Goal: Transaction & Acquisition: Purchase product/service

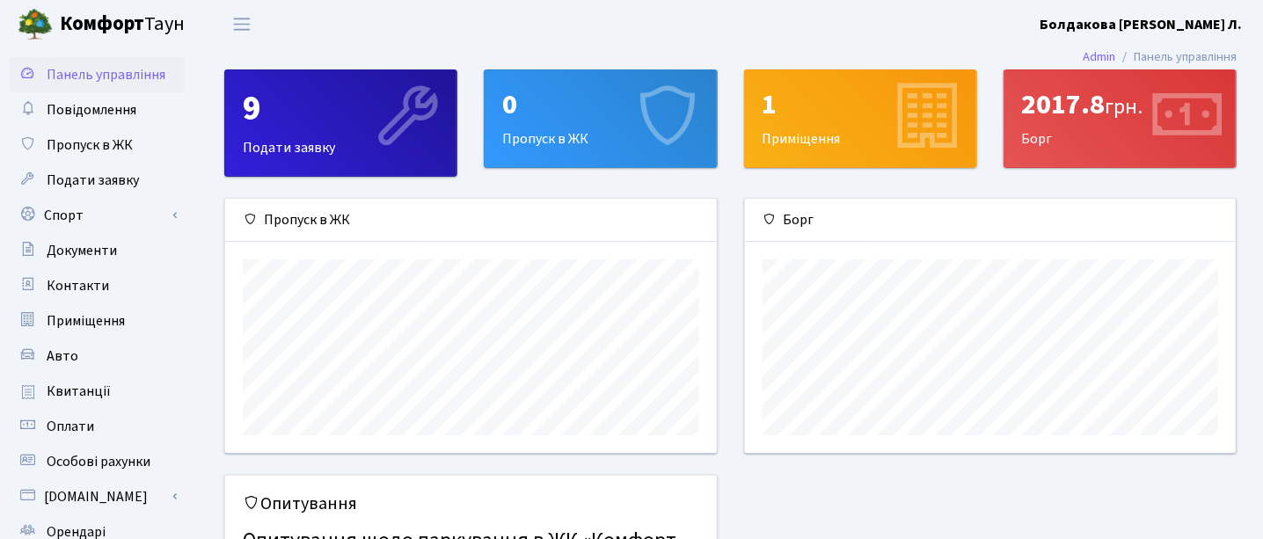
scroll to position [253, 492]
click at [90, 386] on span "Квитанції" at bounding box center [79, 391] width 64 height 19
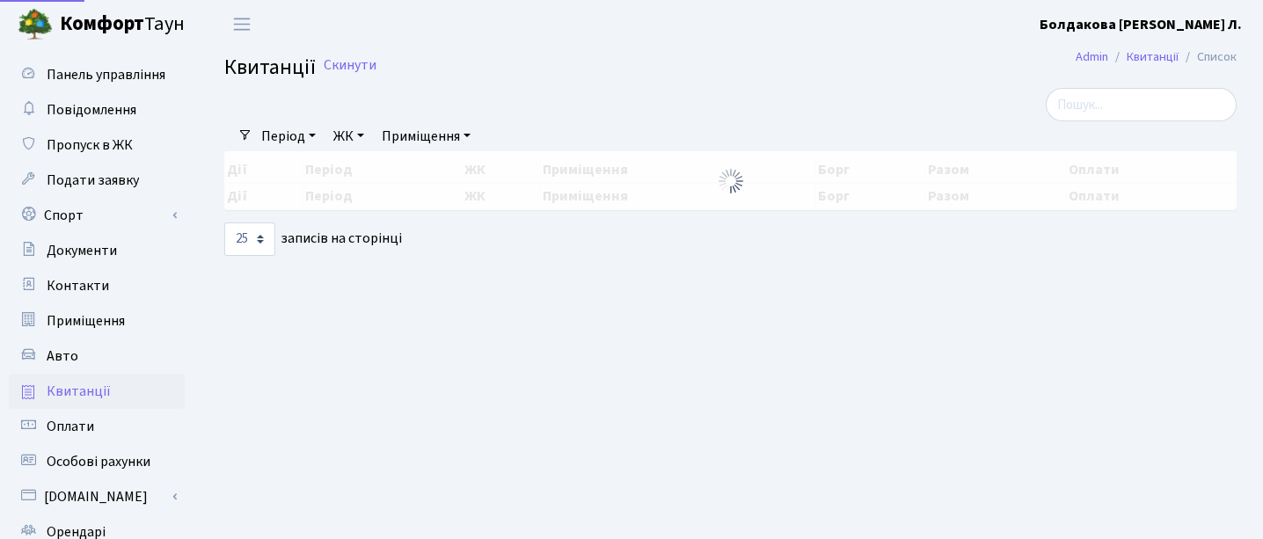
select select "25"
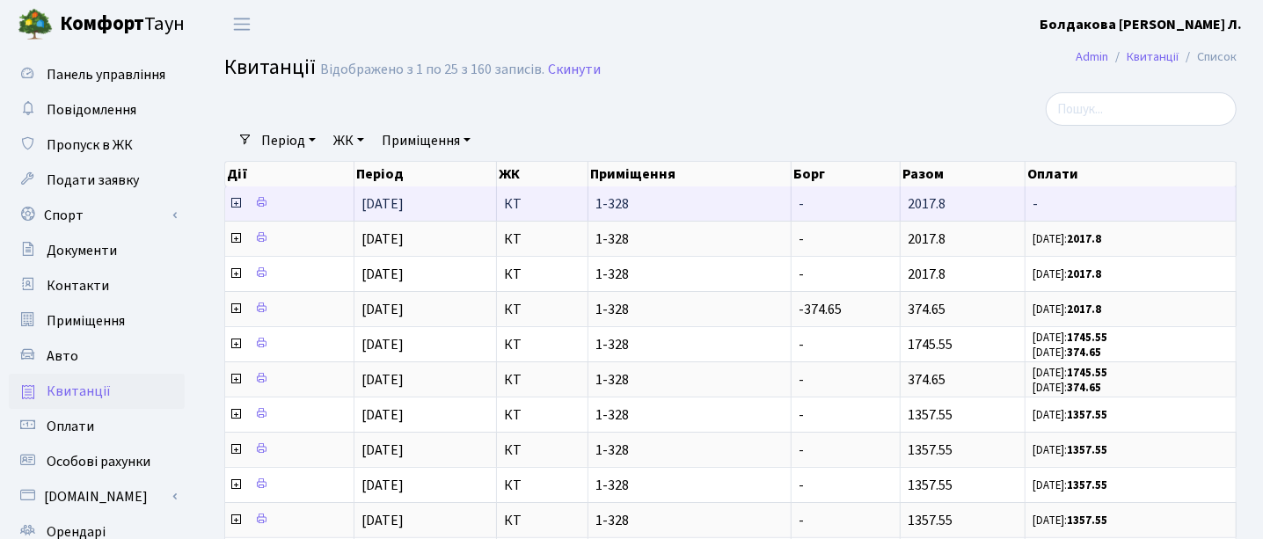
click at [235, 208] on icon at bounding box center [236, 203] width 14 height 14
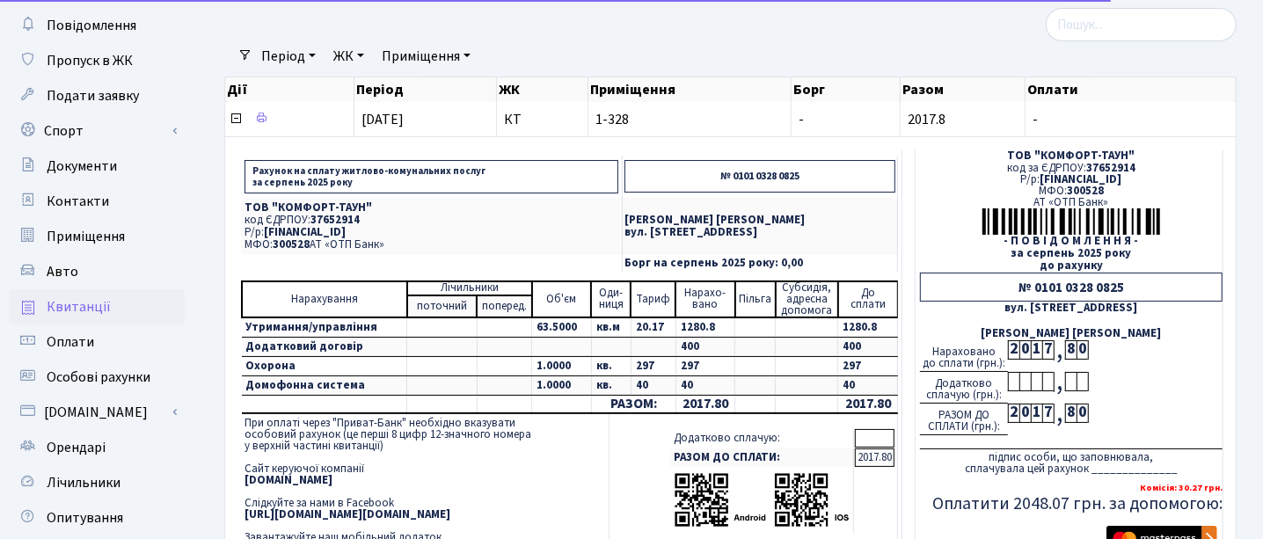
scroll to position [219, 0]
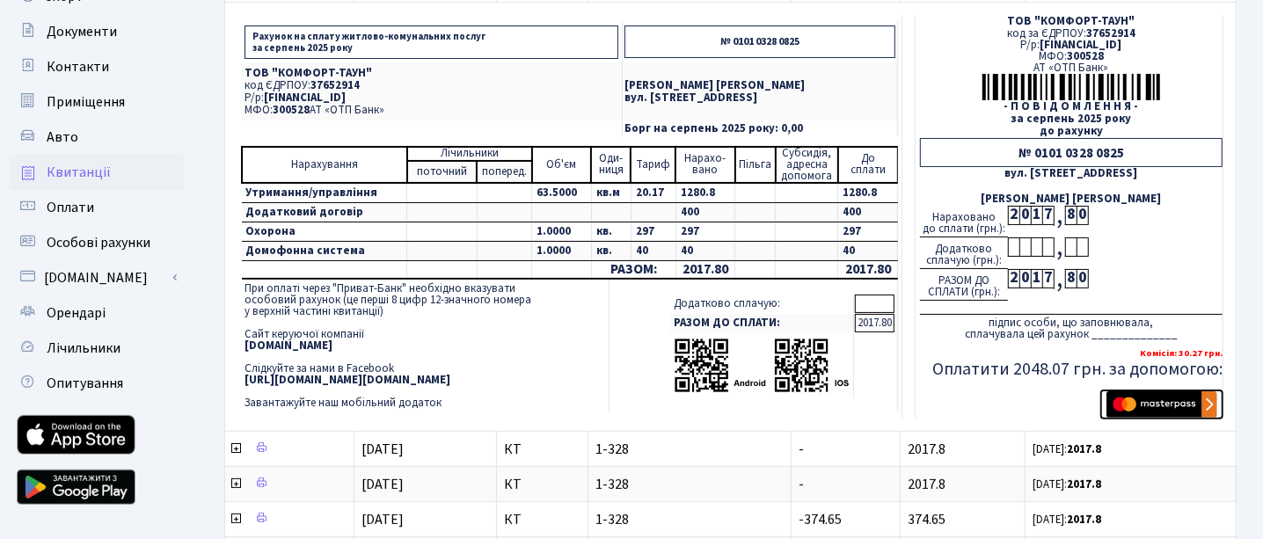
click at [1210, 397] on img "submit" at bounding box center [1161, 404] width 111 height 26
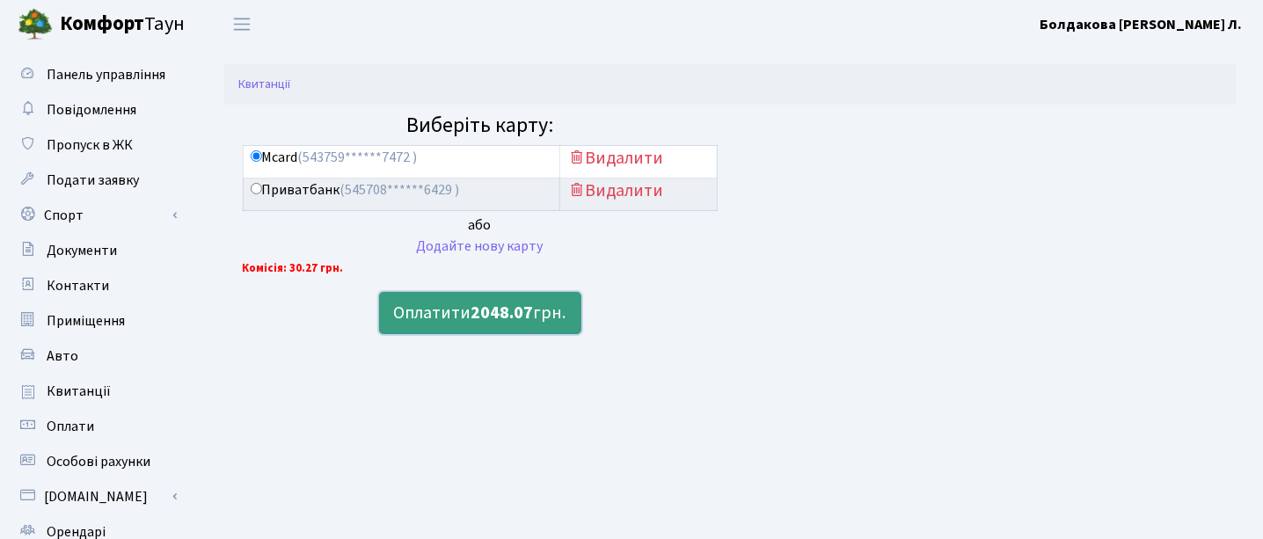
click at [458, 315] on button "Оплатити 2048.07 грн." at bounding box center [480, 313] width 202 height 42
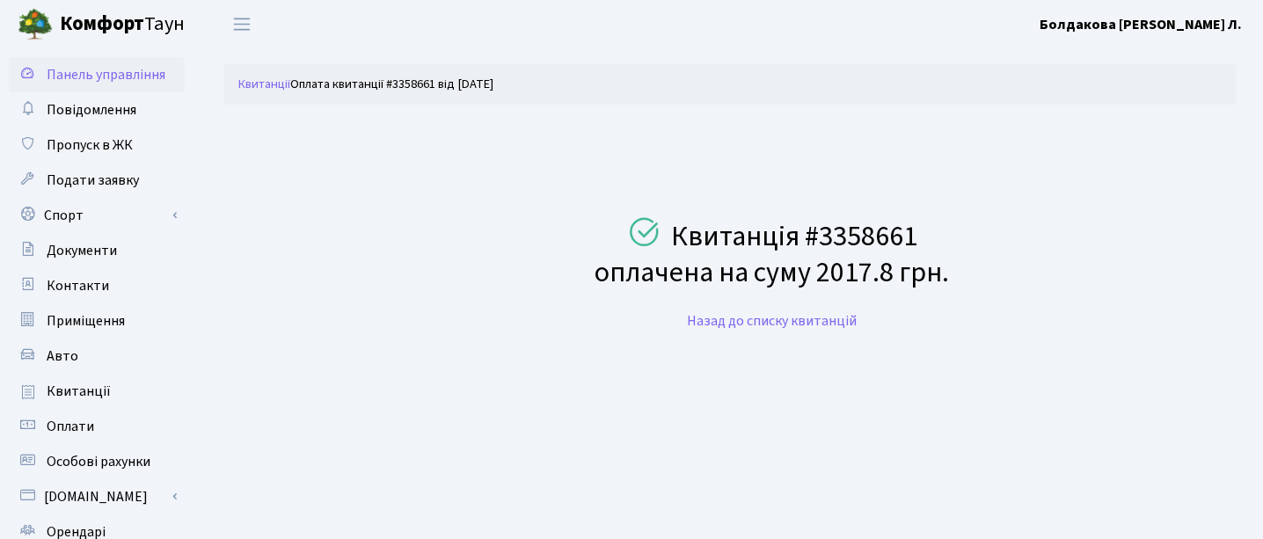
click at [113, 71] on span "Панель управління" at bounding box center [106, 74] width 119 height 19
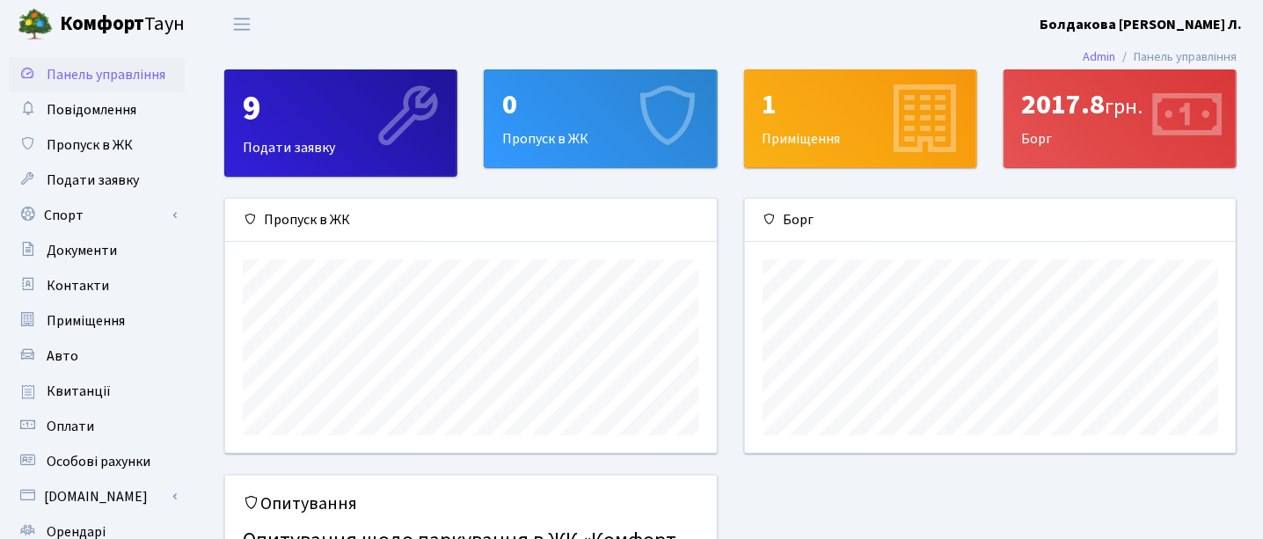
scroll to position [253, 492]
click at [82, 385] on span "Квитанції" at bounding box center [79, 391] width 64 height 19
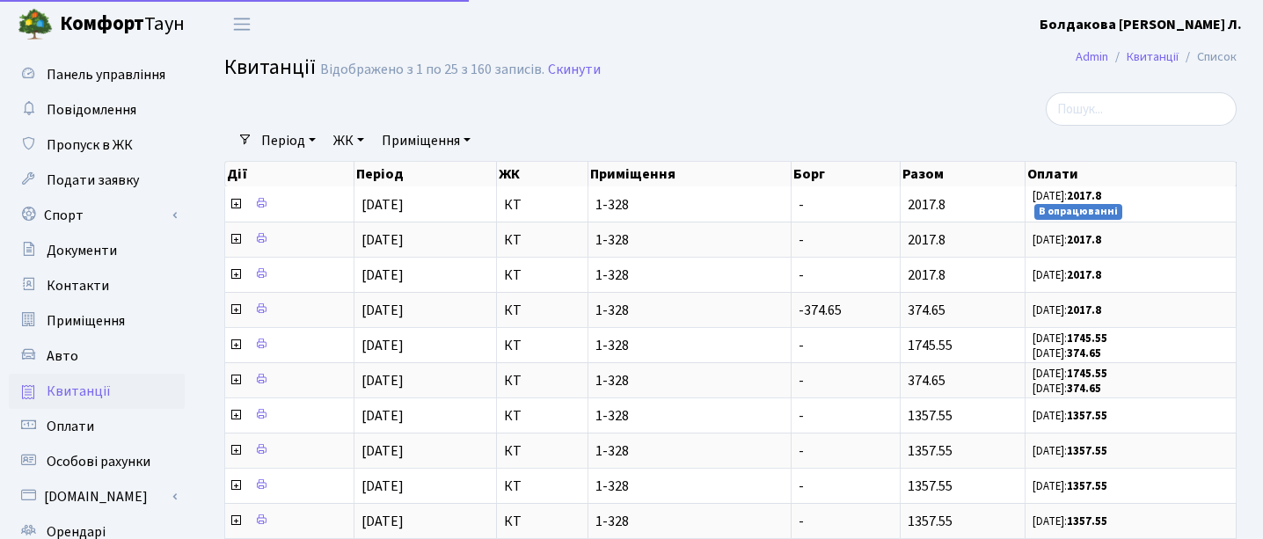
select select "25"
